Goal: Task Accomplishment & Management: Complete application form

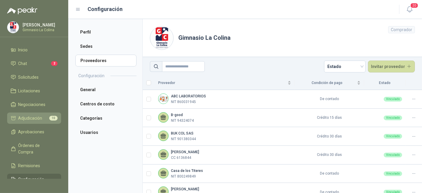
click at [37, 116] on span "Adjudicación" at bounding box center [30, 118] width 24 height 7
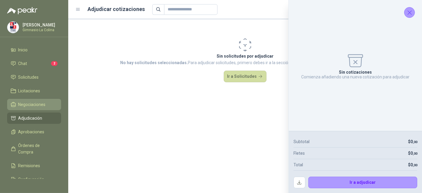
click at [34, 99] on link "Negociaciones" at bounding box center [34, 104] width 54 height 11
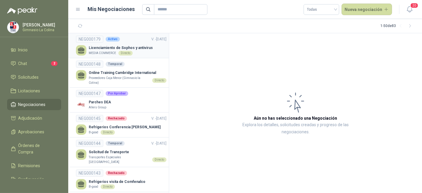
click at [125, 47] on p "Licenciamiento de Sophos y antivirus" at bounding box center [121, 48] width 64 height 6
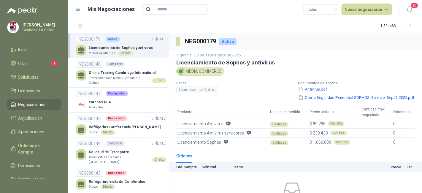
scroll to position [45, 0]
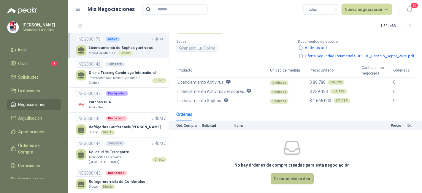
click at [281, 180] on button "Crear nueva orden" at bounding box center [292, 178] width 43 height 11
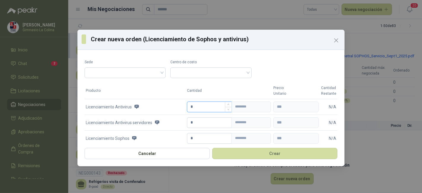
click at [198, 104] on input "*" at bounding box center [209, 107] width 44 height 10
type input "*"
type input "**********"
type input "***"
click at [158, 74] on input "search" at bounding box center [125, 72] width 74 height 9
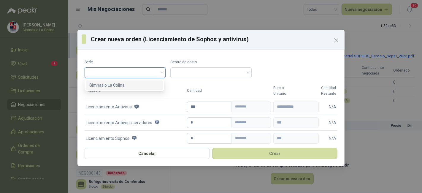
click at [155, 84] on div "Gimnasio La Colina" at bounding box center [124, 85] width 70 height 7
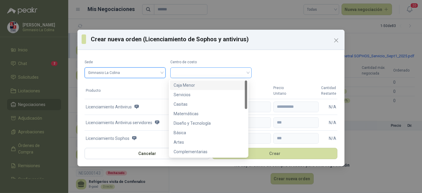
click at [185, 72] on span at bounding box center [211, 72] width 74 height 9
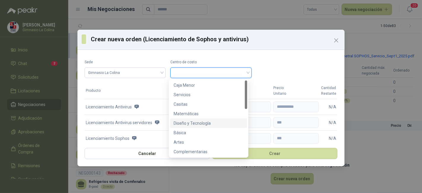
click at [185, 120] on div "Diseño y Tecnología" at bounding box center [209, 123] width 70 height 7
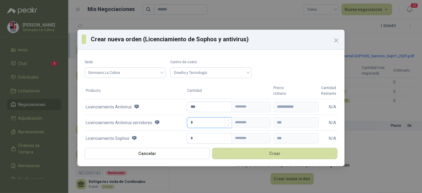
click at [196, 127] on input "*" at bounding box center [209, 123] width 44 height 10
type input "*"
type input "**********"
type input "*"
click at [197, 138] on input "*" at bounding box center [209, 138] width 44 height 10
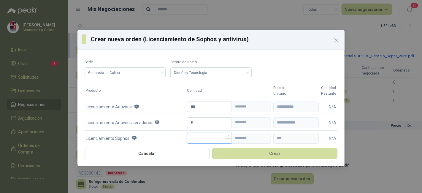
type input "*"
type input "**********"
type input "*"
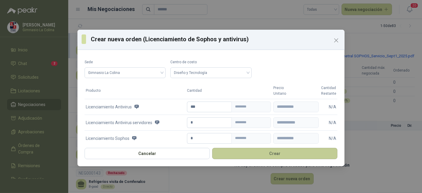
click at [247, 154] on button "Crear" at bounding box center [274, 153] width 125 height 11
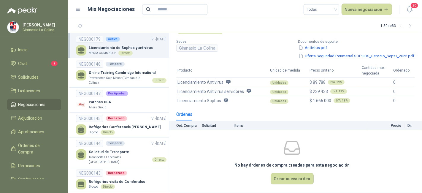
scroll to position [11, 0]
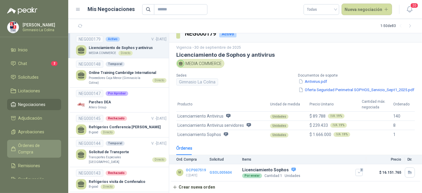
click at [34, 140] on link "Órdenes de Compra" at bounding box center [34, 149] width 54 height 18
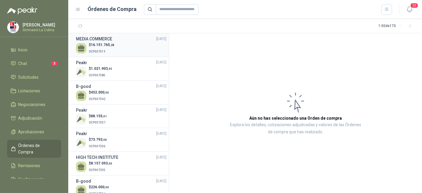
click at [104, 50] on span "OCP007519" at bounding box center [97, 51] width 17 height 3
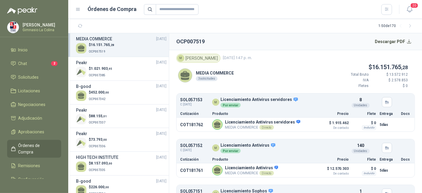
scroll to position [32, 0]
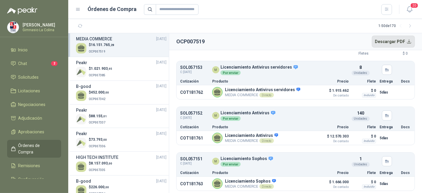
click at [394, 44] on button "Descargar PDF" at bounding box center [393, 42] width 43 height 12
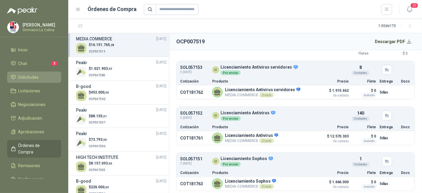
click at [31, 77] on span "Solicitudes" at bounding box center [28, 77] width 20 height 7
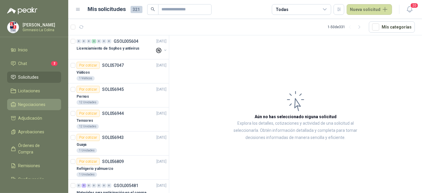
click at [43, 105] on span "Negociaciones" at bounding box center [31, 104] width 27 height 7
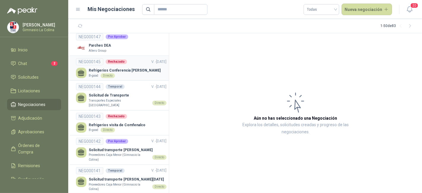
scroll to position [57, 0]
click at [122, 95] on p "Solicitud de Transporte" at bounding box center [128, 95] width 78 height 6
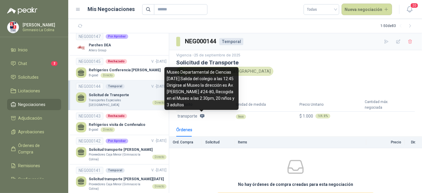
click at [201, 117] on icon at bounding box center [202, 116] width 4 height 4
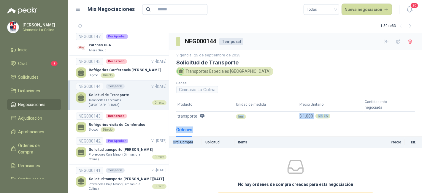
drag, startPoint x: 201, startPoint y: 117, endPoint x: 196, endPoint y: 140, distance: 23.2
click at [196, 140] on div "NEG000144 Temporal Vigencia - [DATE] Solicitud de Transporte Transportes Especi…" at bounding box center [295, 113] width 253 height 160
click at [131, 91] on link "NEG000144 Temporal V. - [DATE] Solicitud de Transporte Transportes Especiales […" at bounding box center [121, 95] width 91 height 24
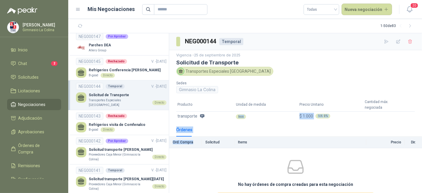
click at [131, 91] on link "NEG000144 Temporal V. - [DATE] Solicitud de Transporte Transportes Especiales […" at bounding box center [121, 95] width 91 height 24
click at [393, 39] on button "button" at bounding box center [397, 41] width 9 height 9
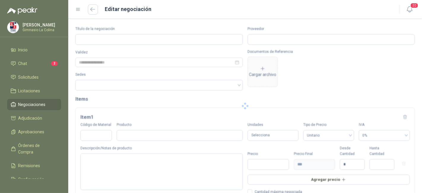
type input "**********"
